Goal: Information Seeking & Learning: Learn about a topic

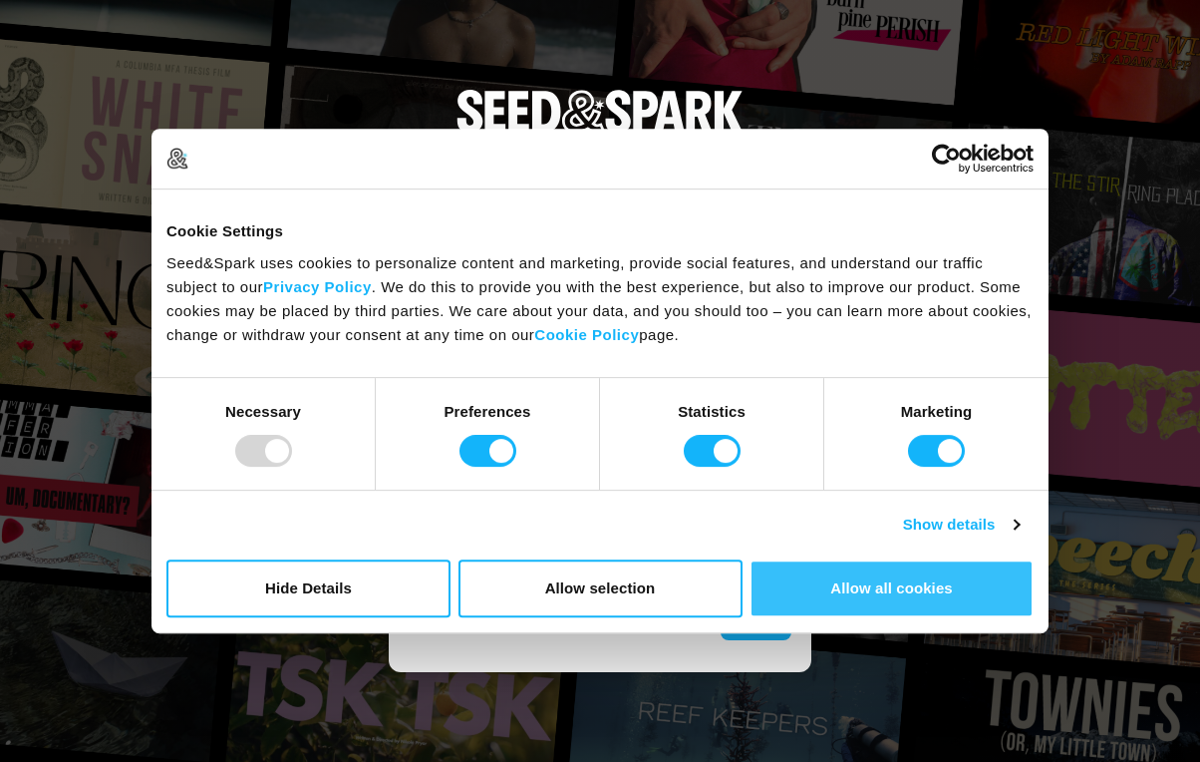
click at [819, 585] on button "Allow all cookies" at bounding box center [892, 588] width 284 height 58
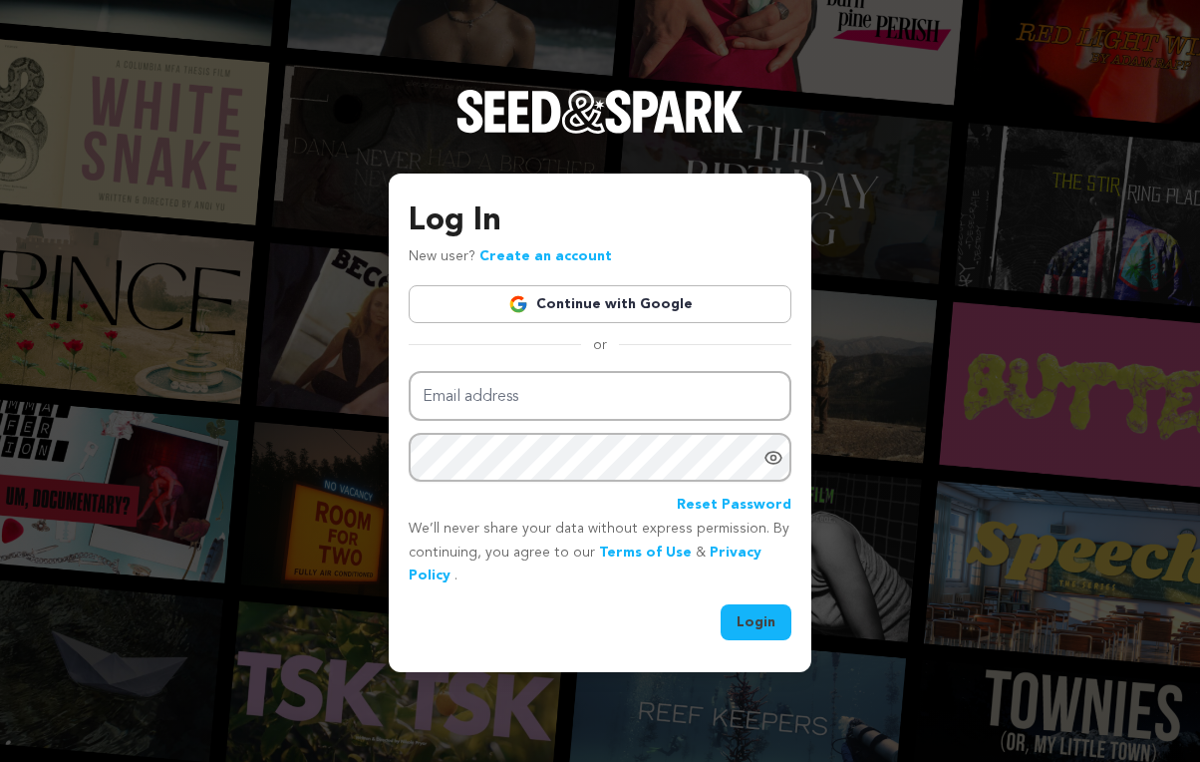
click at [615, 304] on link "Continue with Google" at bounding box center [600, 304] width 383 height 38
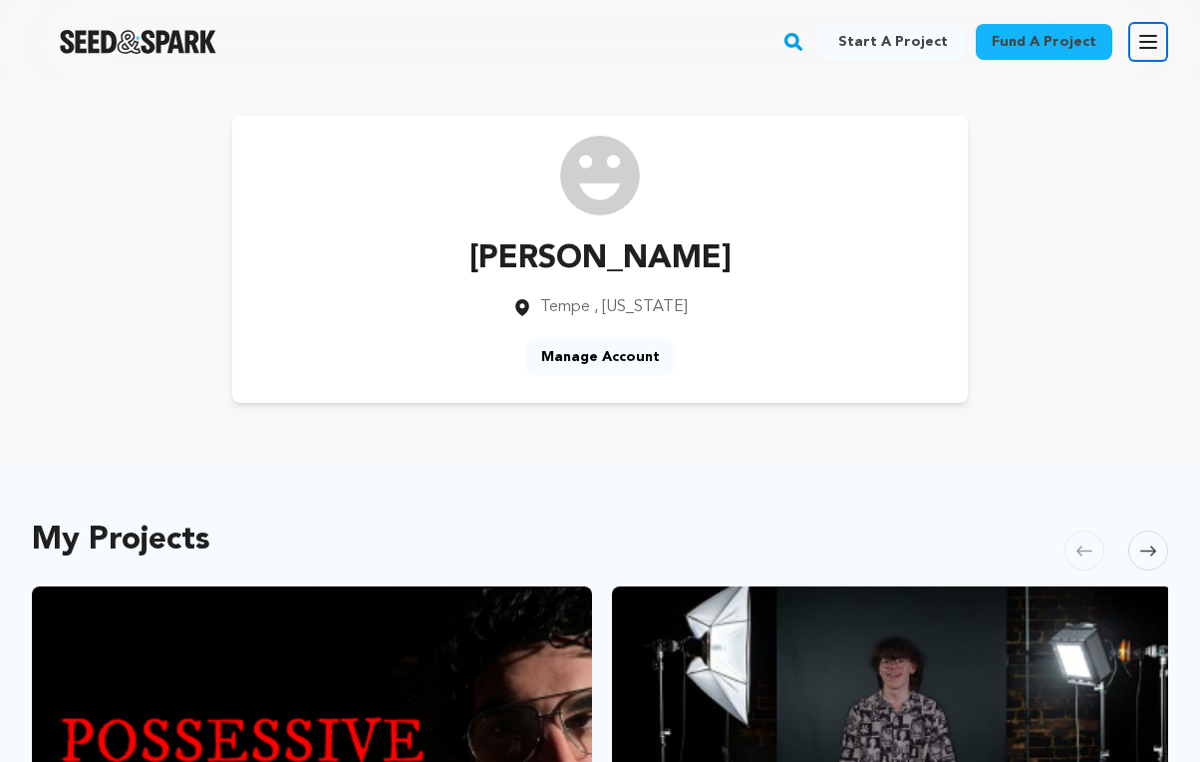
click at [1138, 42] on icon "button" at bounding box center [1148, 42] width 24 height 24
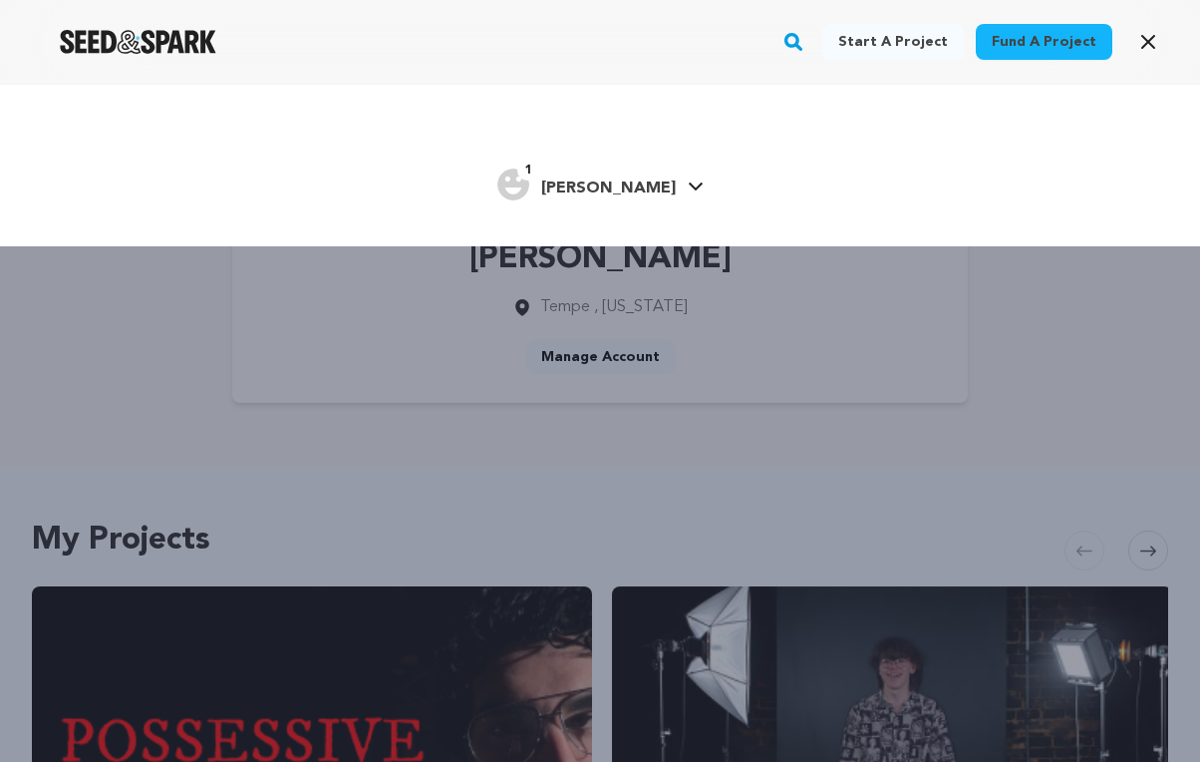
click at [601, 177] on h4 "[PERSON_NAME]" at bounding box center [608, 188] width 135 height 24
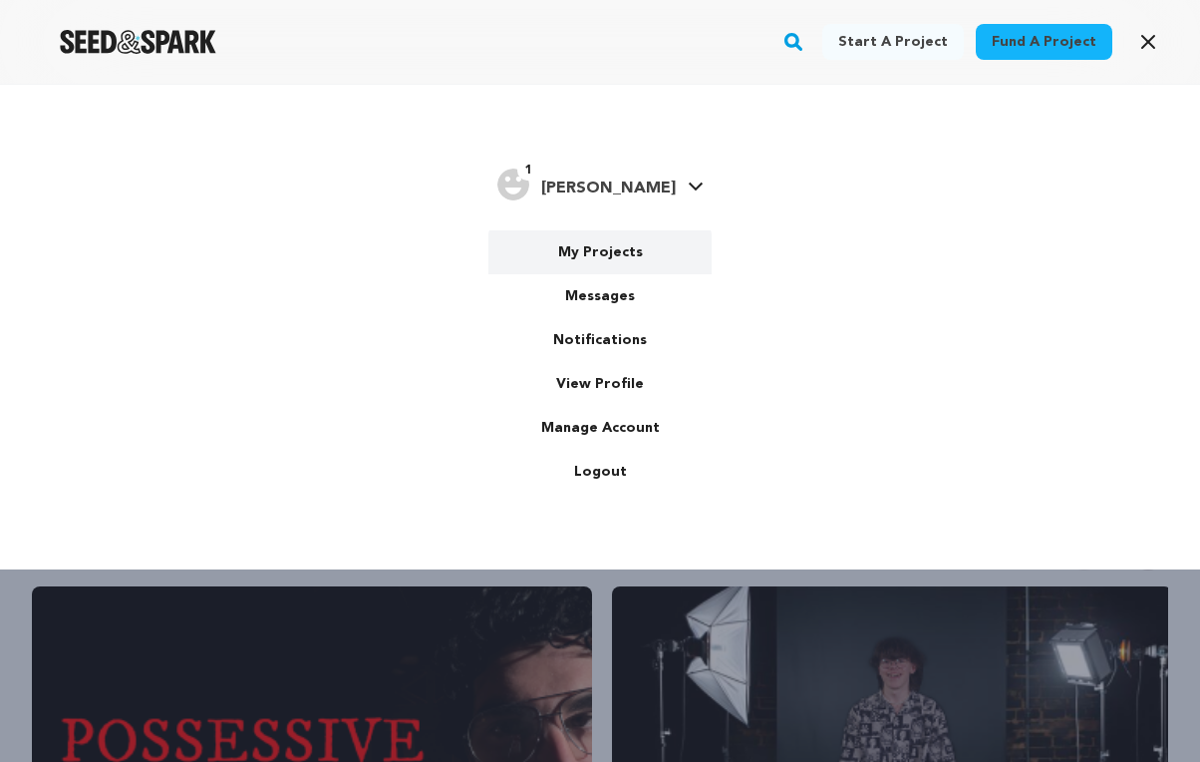
click at [619, 261] on link "My Projects" at bounding box center [599, 252] width 223 height 44
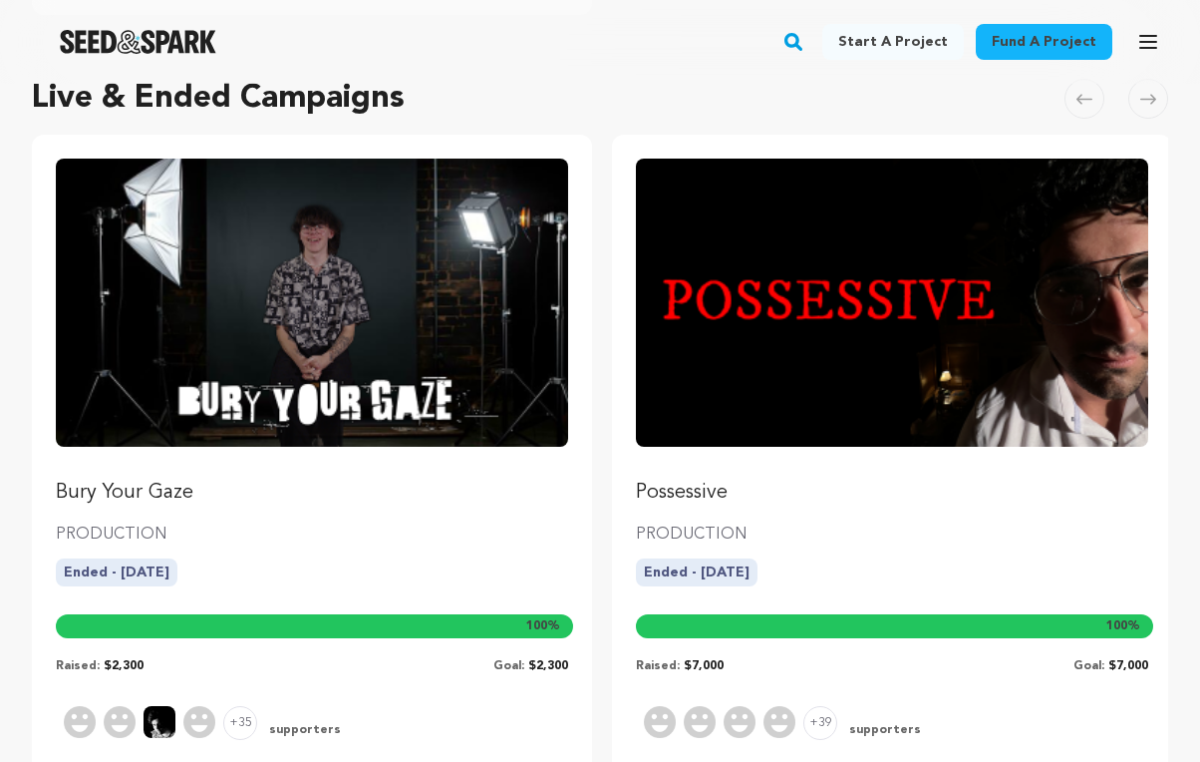
scroll to position [969, 0]
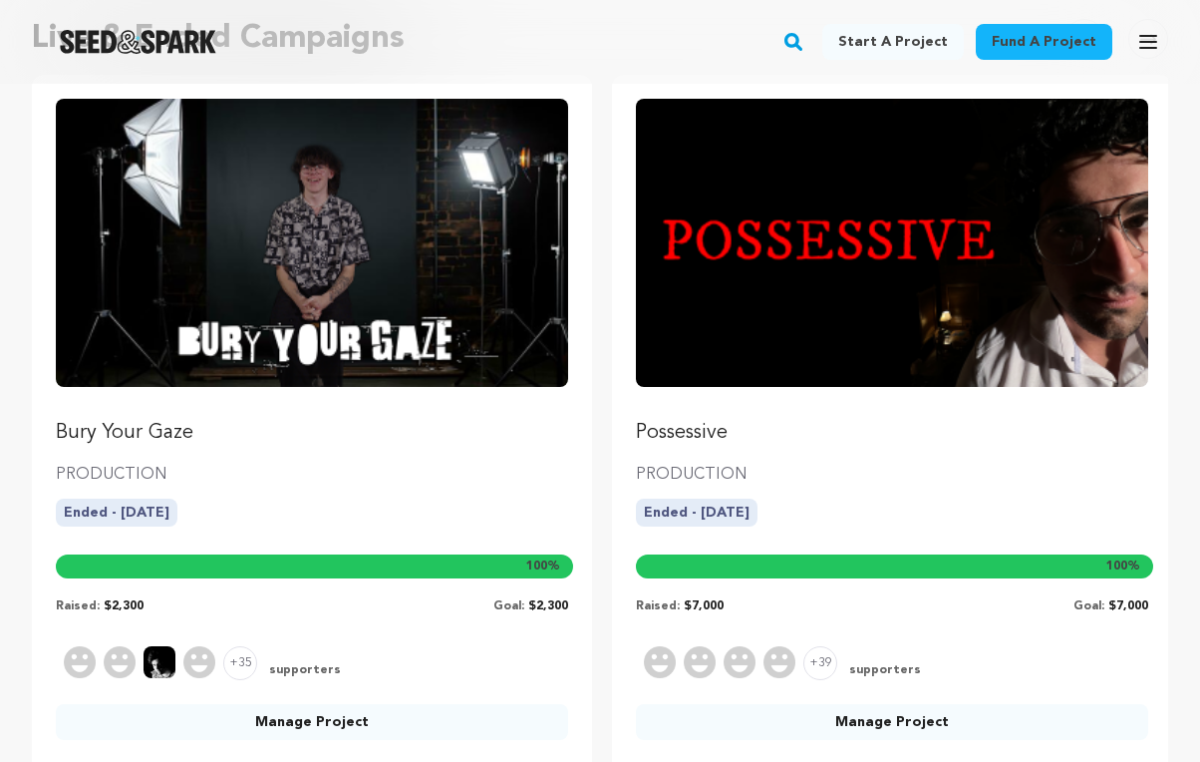
click at [838, 443] on p "Possessive" at bounding box center [892, 433] width 512 height 28
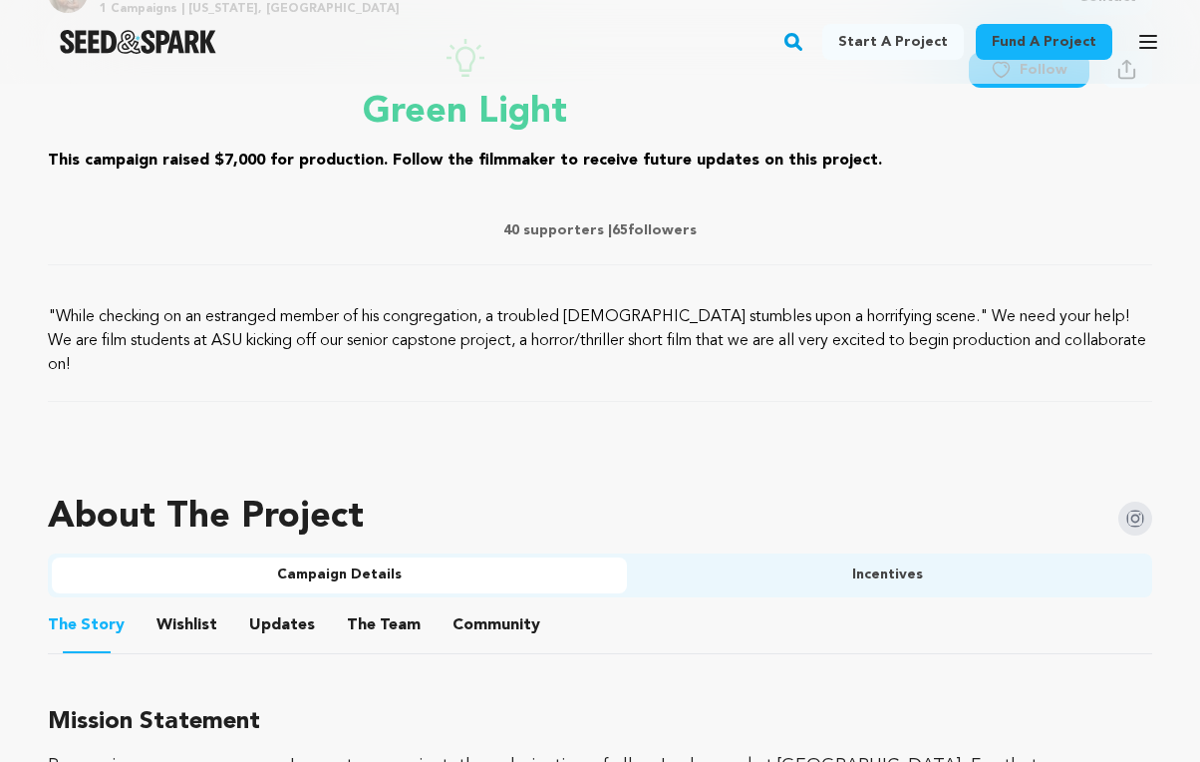
scroll to position [820, 0]
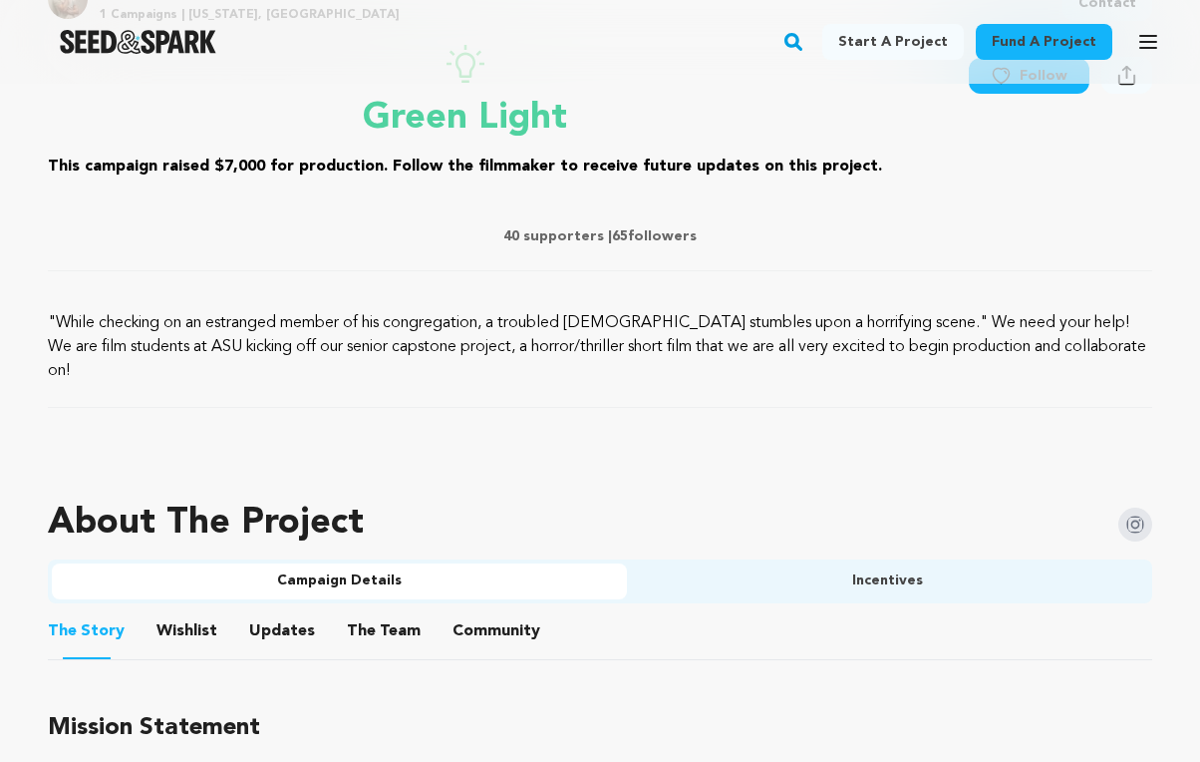
click at [184, 611] on button "Wishlist" at bounding box center [187, 635] width 48 height 48
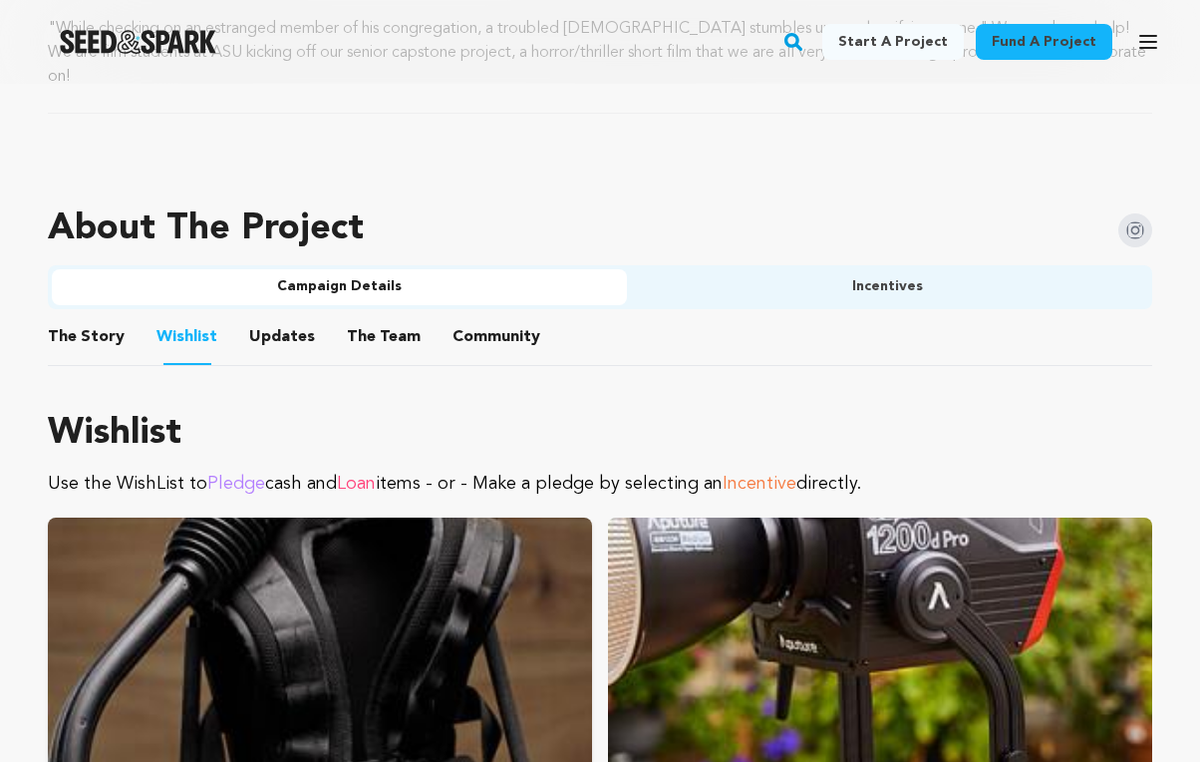
scroll to position [1097, 0]
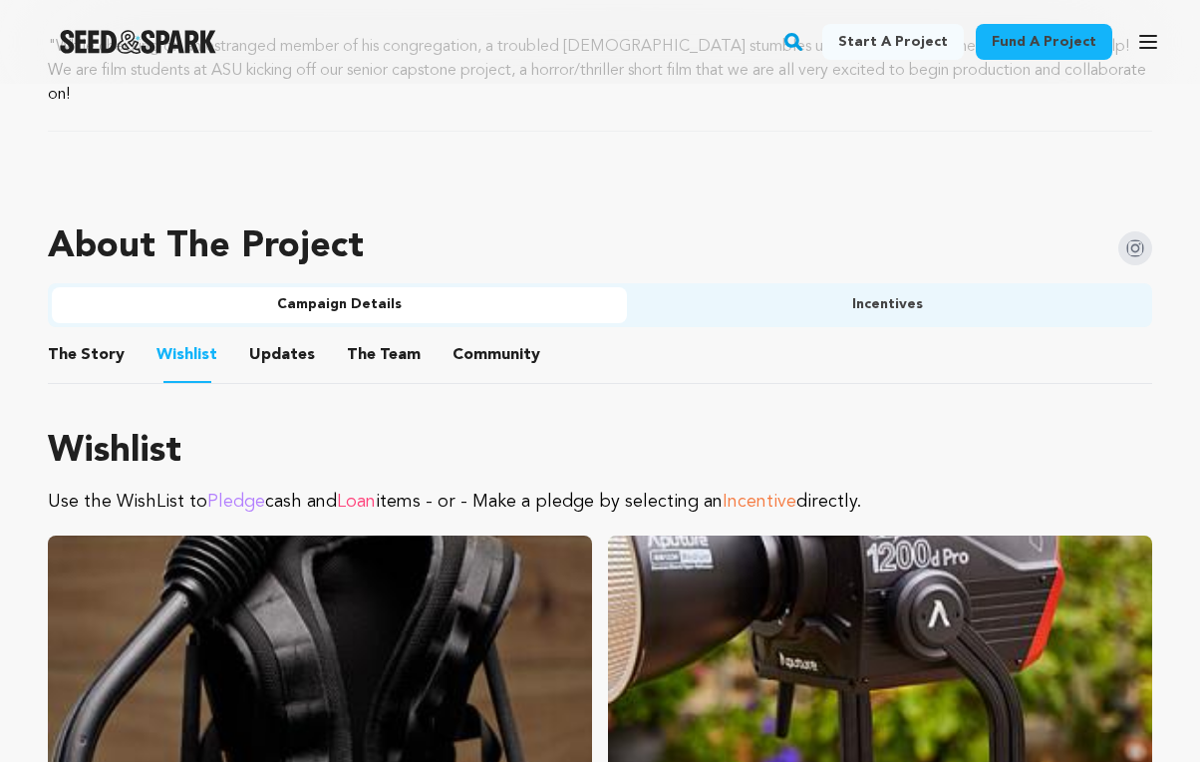
click at [282, 335] on button "Updates" at bounding box center [282, 359] width 48 height 48
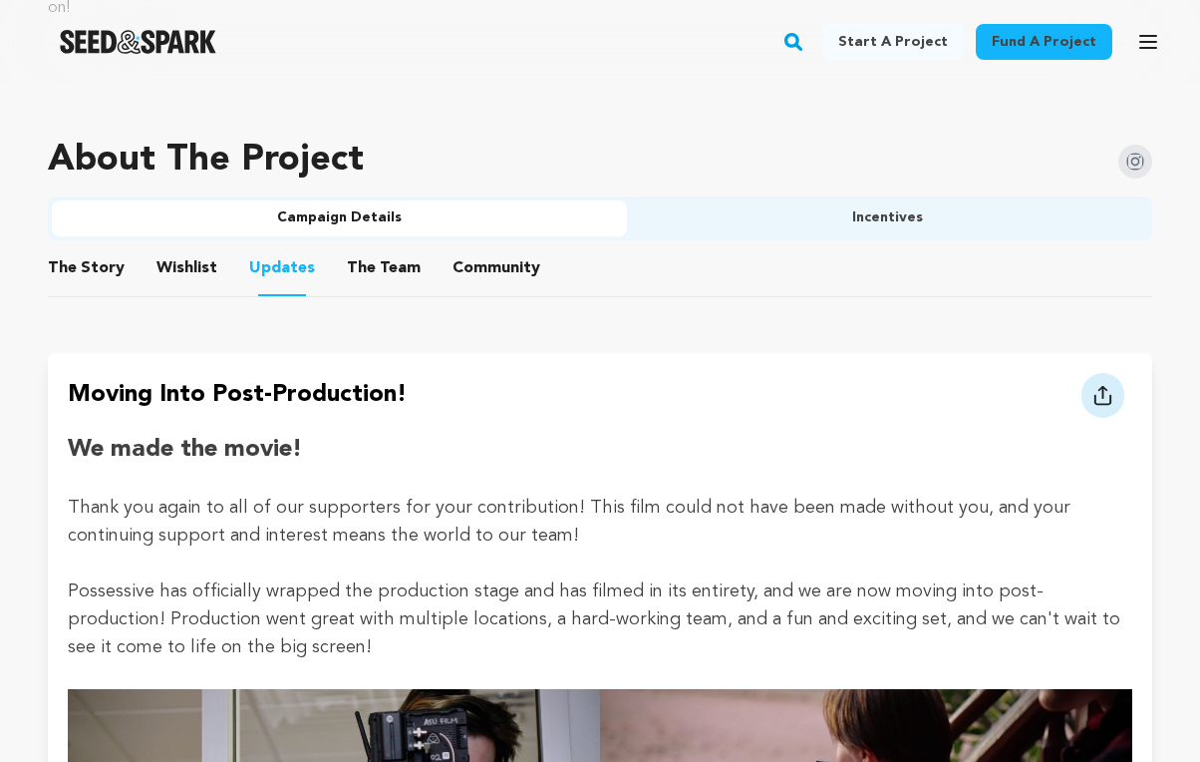
scroll to position [1182, 0]
click at [373, 249] on button "The Team" at bounding box center [384, 273] width 48 height 48
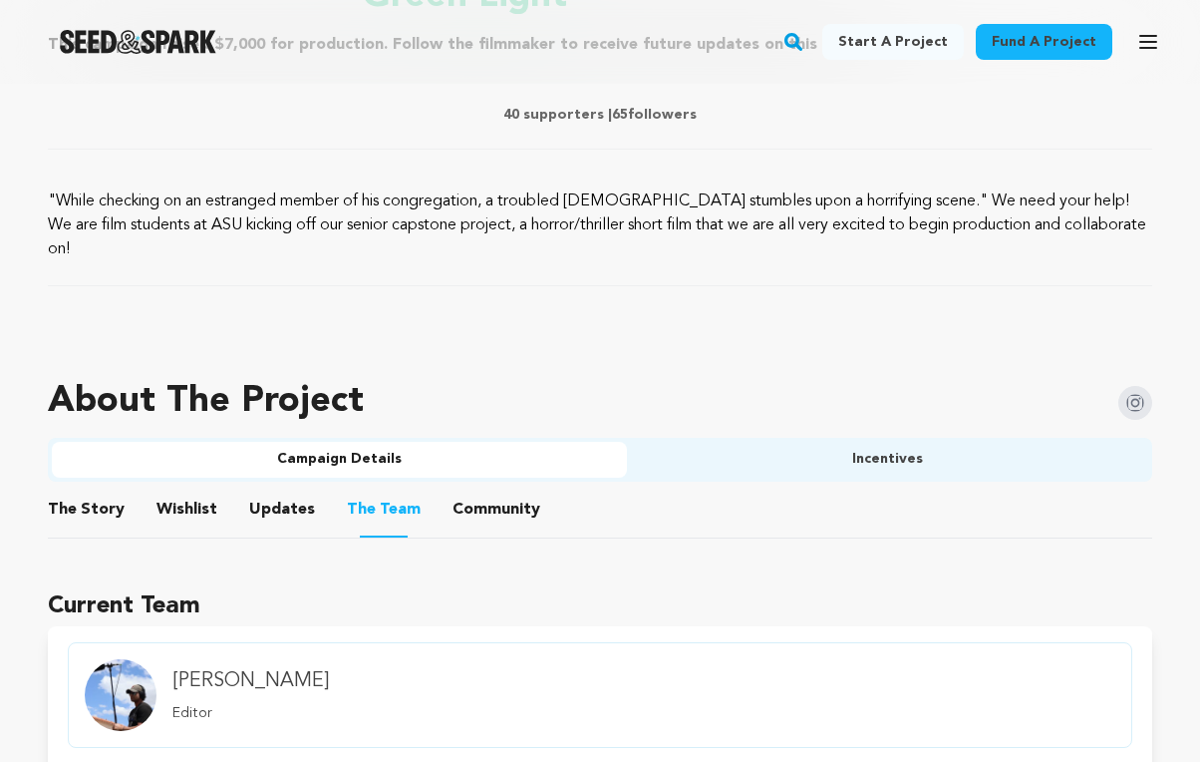
scroll to position [934, 0]
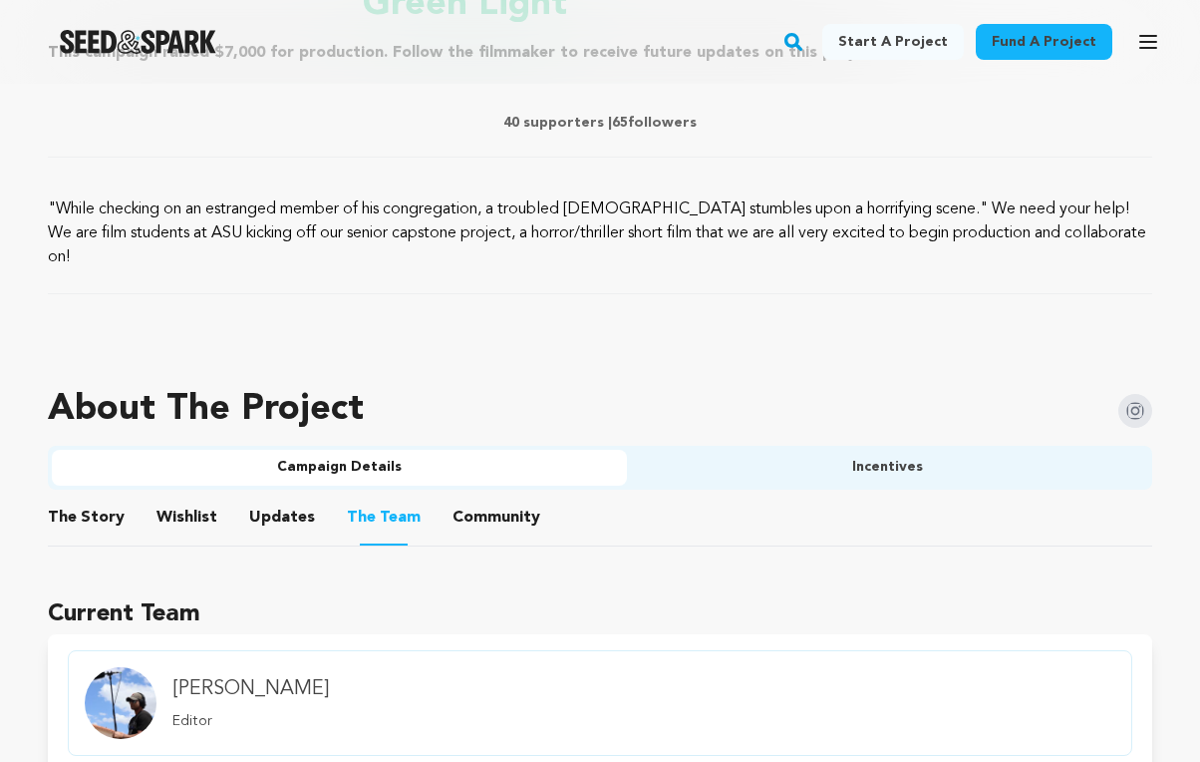
click at [490, 508] on button "Community" at bounding box center [497, 521] width 48 height 48
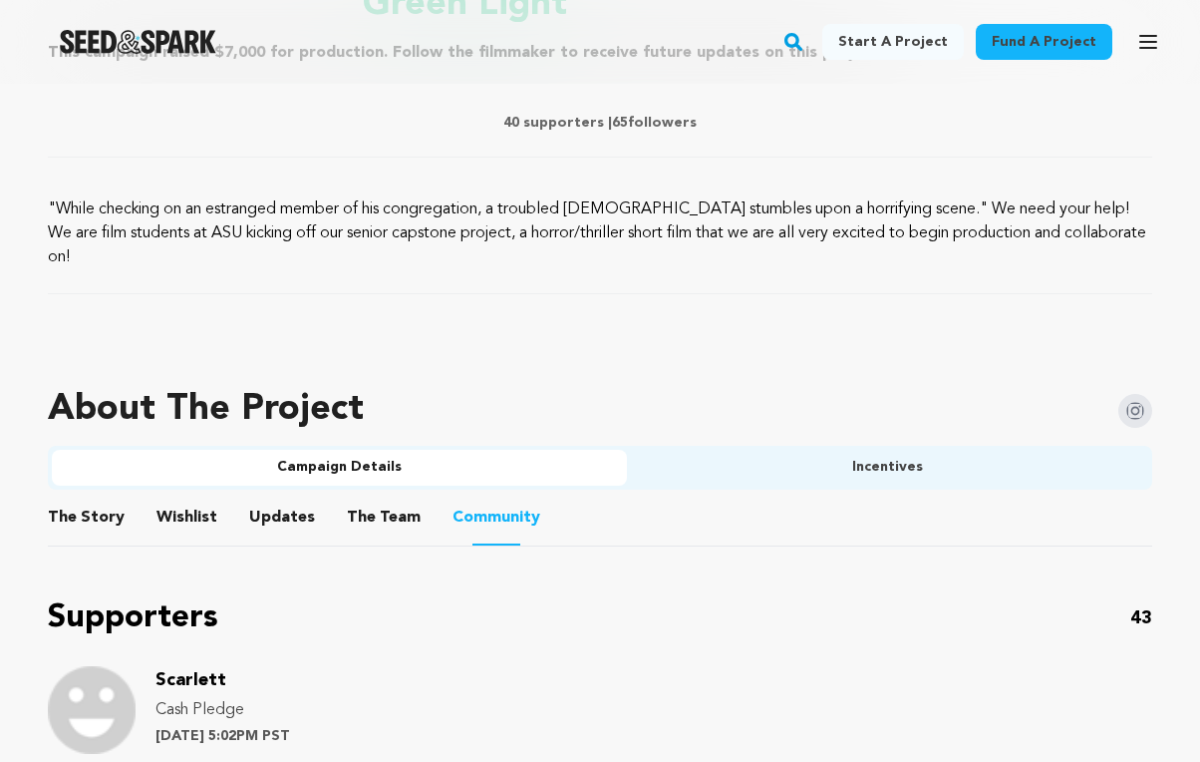
scroll to position [1182, 0]
